Goal: Entertainment & Leisure: Consume media (video, audio)

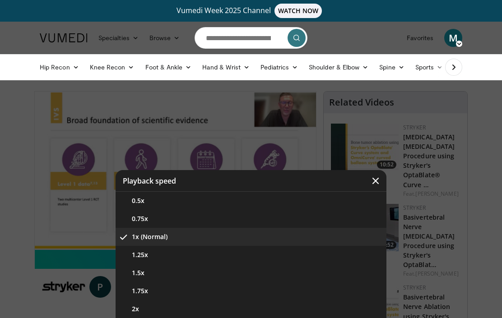
click at [192, 278] on button "1.5x" at bounding box center [251, 273] width 271 height 18
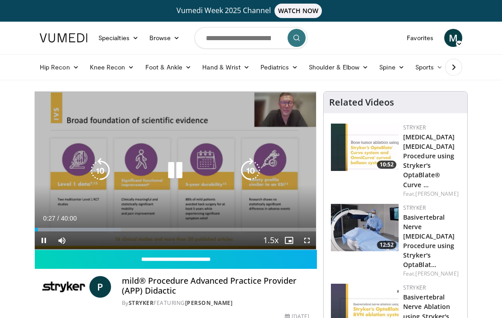
click at [257, 171] on icon "Video Player" at bounding box center [250, 170] width 25 height 25
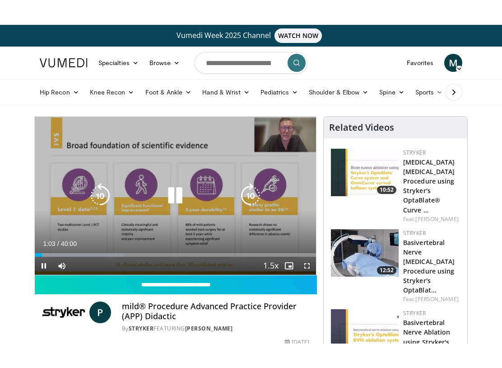
scroll to position [9, 0]
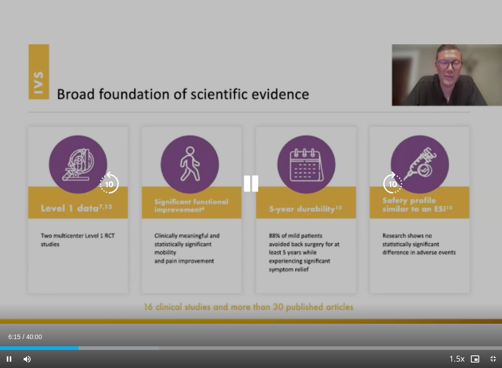
click at [385, 188] on icon "Video Player" at bounding box center [392, 183] width 25 height 25
click at [390, 182] on icon "Video Player" at bounding box center [392, 183] width 25 height 25
click at [389, 184] on icon "Video Player" at bounding box center [392, 183] width 25 height 25
click at [402, 176] on icon "Video Player" at bounding box center [392, 183] width 25 height 25
click at [393, 179] on icon "Video Player" at bounding box center [392, 183] width 25 height 25
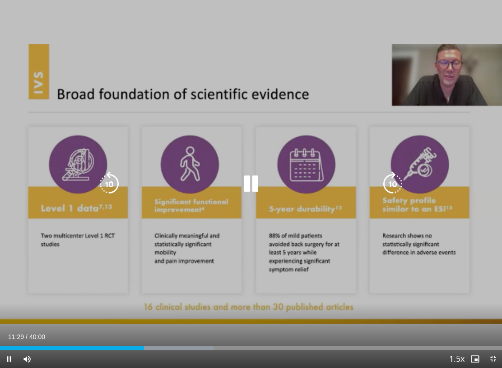
click at [389, 176] on icon "Video Player" at bounding box center [392, 183] width 25 height 25
click at [402, 192] on icon "Video Player" at bounding box center [392, 183] width 25 height 25
click at [150, 318] on div "Progress Bar" at bounding box center [217, 348] width 148 height 4
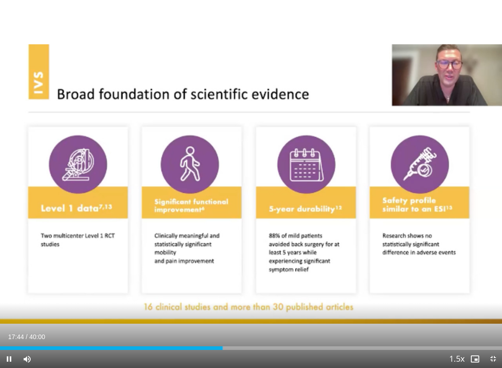
click at [277, 318] on div "Loaded : 44.62%" at bounding box center [251, 348] width 502 height 4
click at [288, 318] on div "Loaded : 47.54%" at bounding box center [251, 348] width 502 height 4
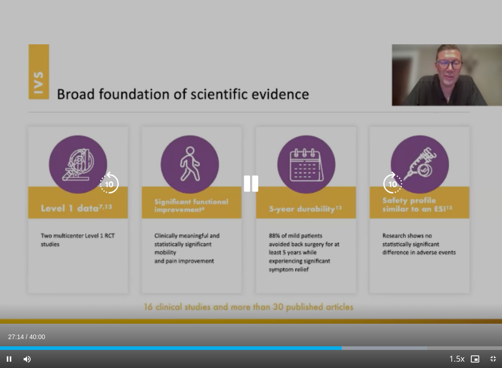
click at [247, 181] on icon "Video Player" at bounding box center [250, 183] width 25 height 25
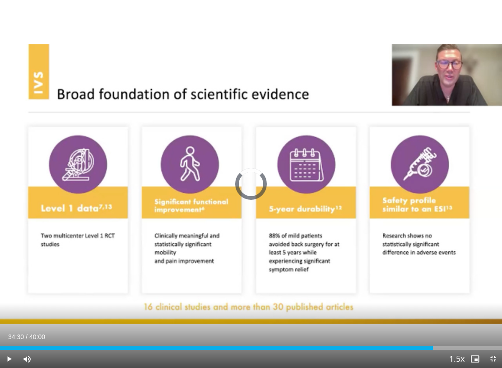
click at [434, 318] on div "Loaded : 0.00%" at bounding box center [251, 345] width 502 height 9
click at [479, 318] on div "Loaded : 86.32%" at bounding box center [251, 345] width 502 height 9
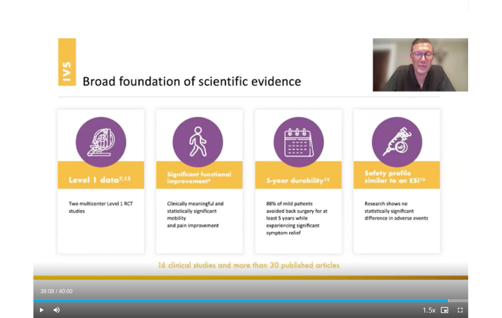
scroll to position [0, 0]
